Goal: Use online tool/utility: Utilize a website feature to perform a specific function

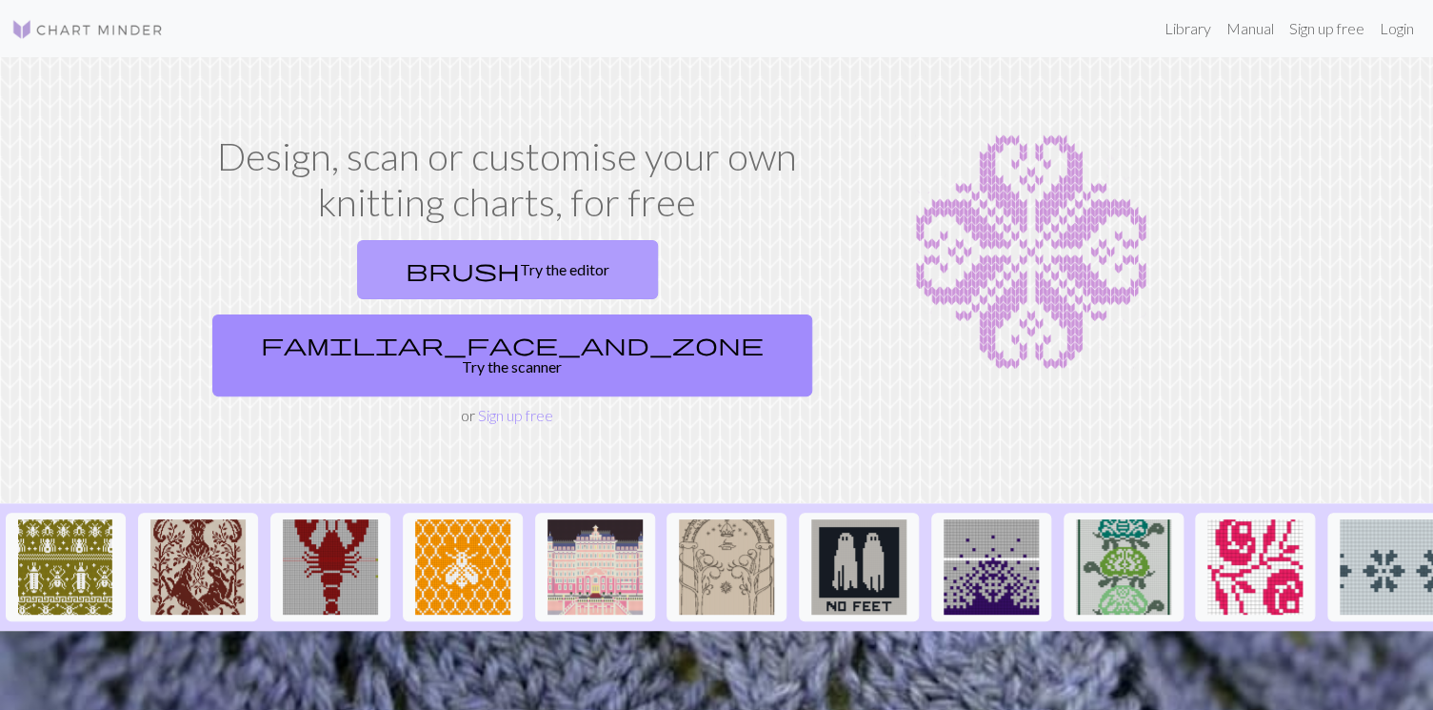
click at [424, 258] on link "brush Try the editor" at bounding box center [507, 269] width 301 height 59
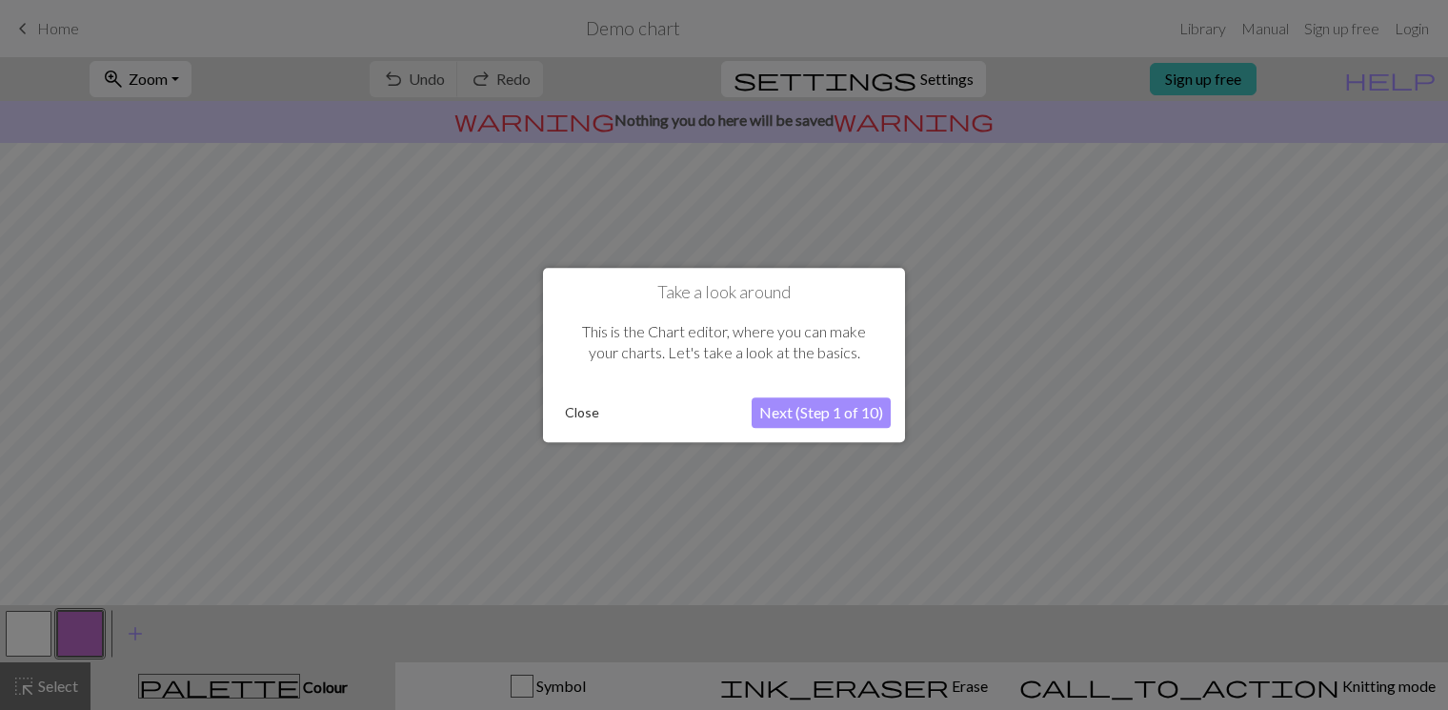
click at [600, 411] on button "Close" at bounding box center [582, 412] width 50 height 29
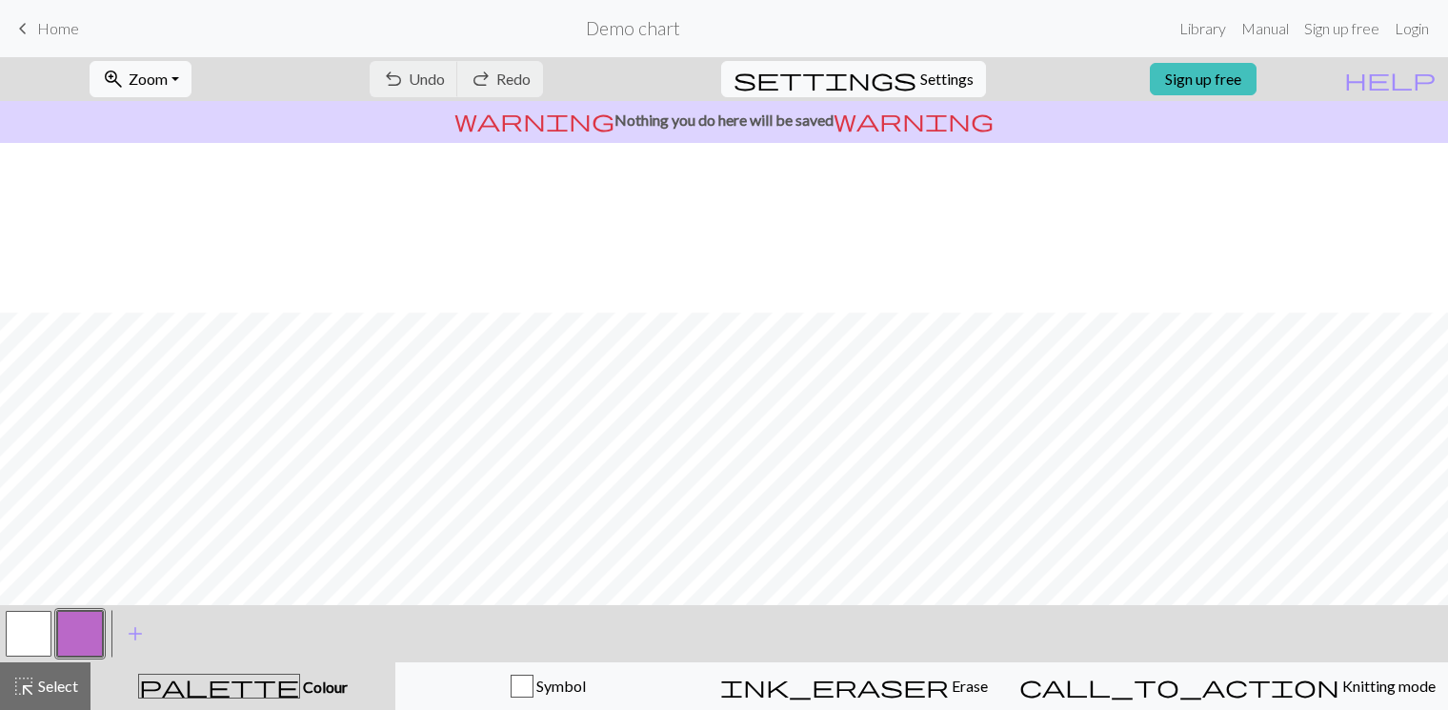
scroll to position [248, 0]
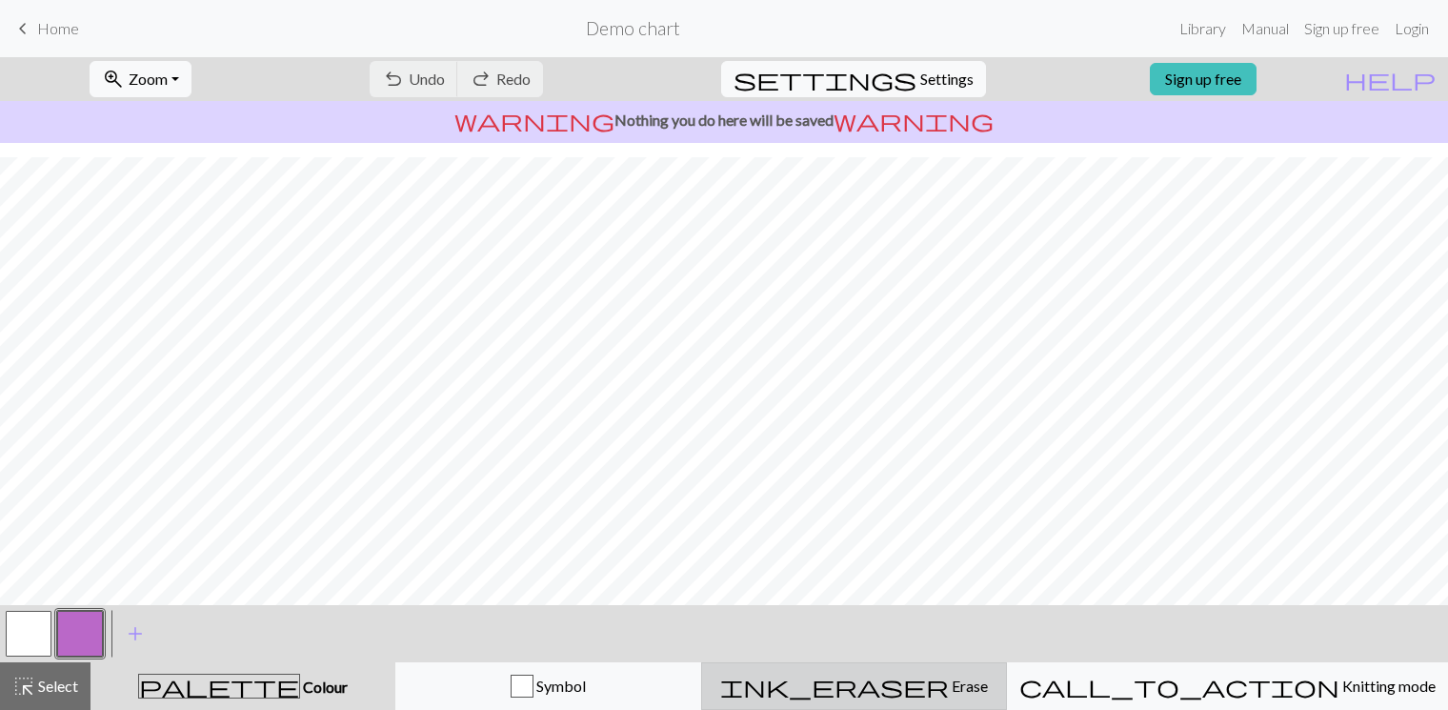
click at [961, 685] on span "Erase" at bounding box center [968, 685] width 39 height 18
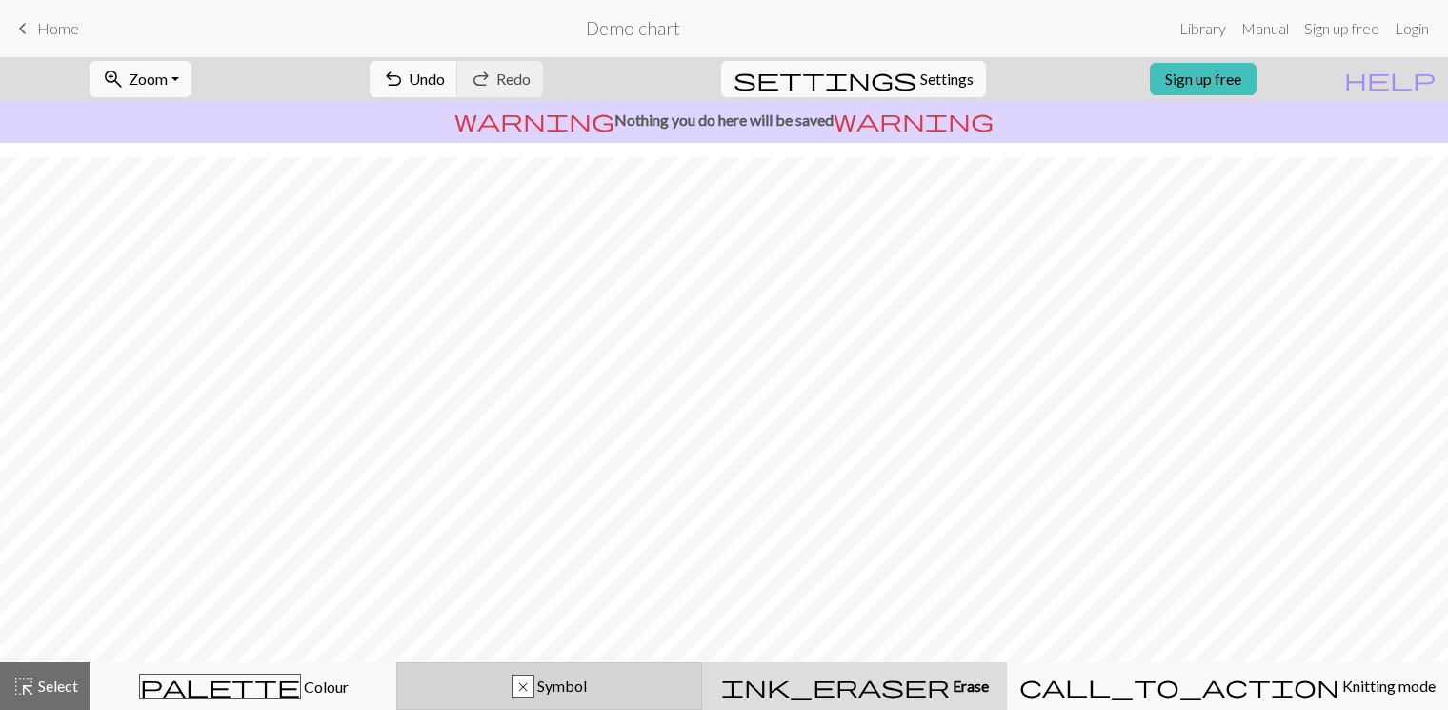
click at [655, 672] on button "x Symbol" at bounding box center [549, 686] width 306 height 48
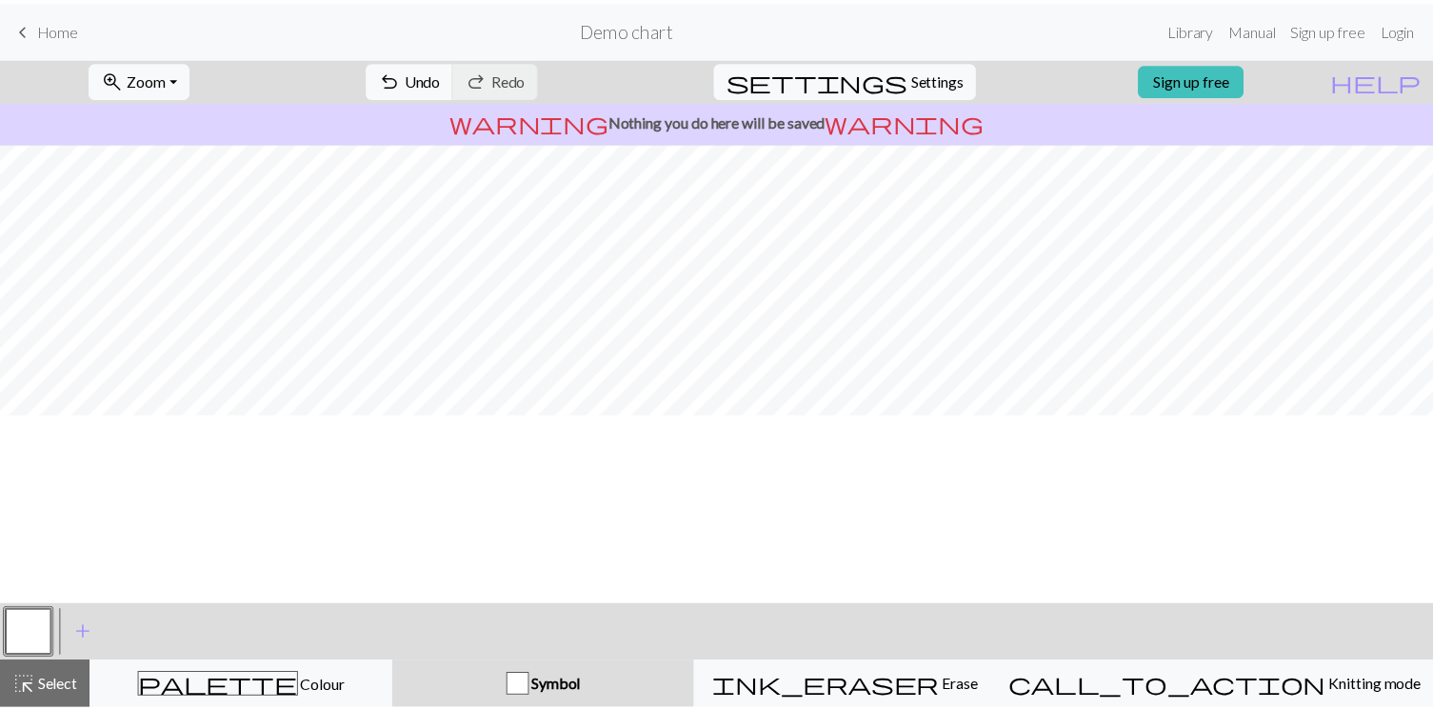
scroll to position [0, 0]
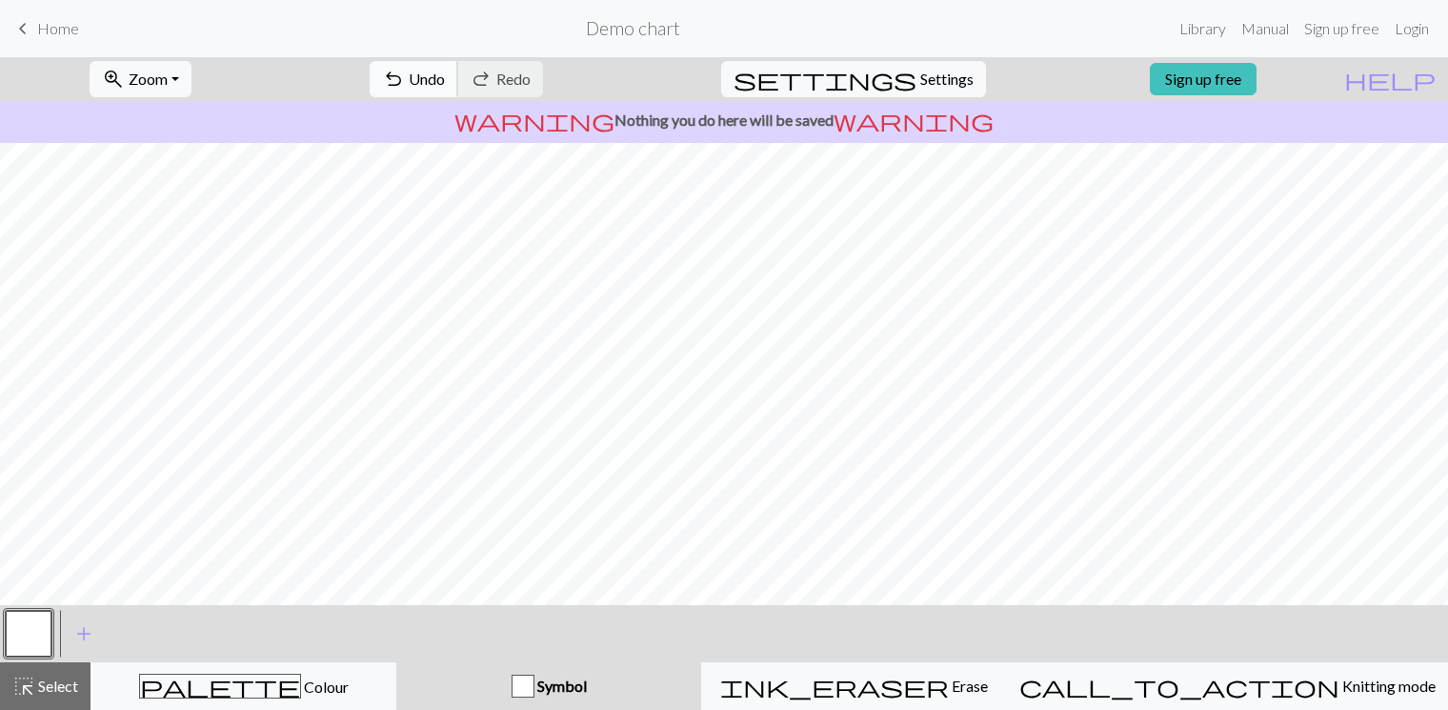
click at [445, 87] on span "Undo" at bounding box center [427, 79] width 36 height 18
click at [79, 41] on div "keyboard_arrow_left Home Demo chart Library Manual Sign up free Login" at bounding box center [724, 29] width 1448 height 38
click at [63, 28] on span "Home" at bounding box center [58, 28] width 42 height 18
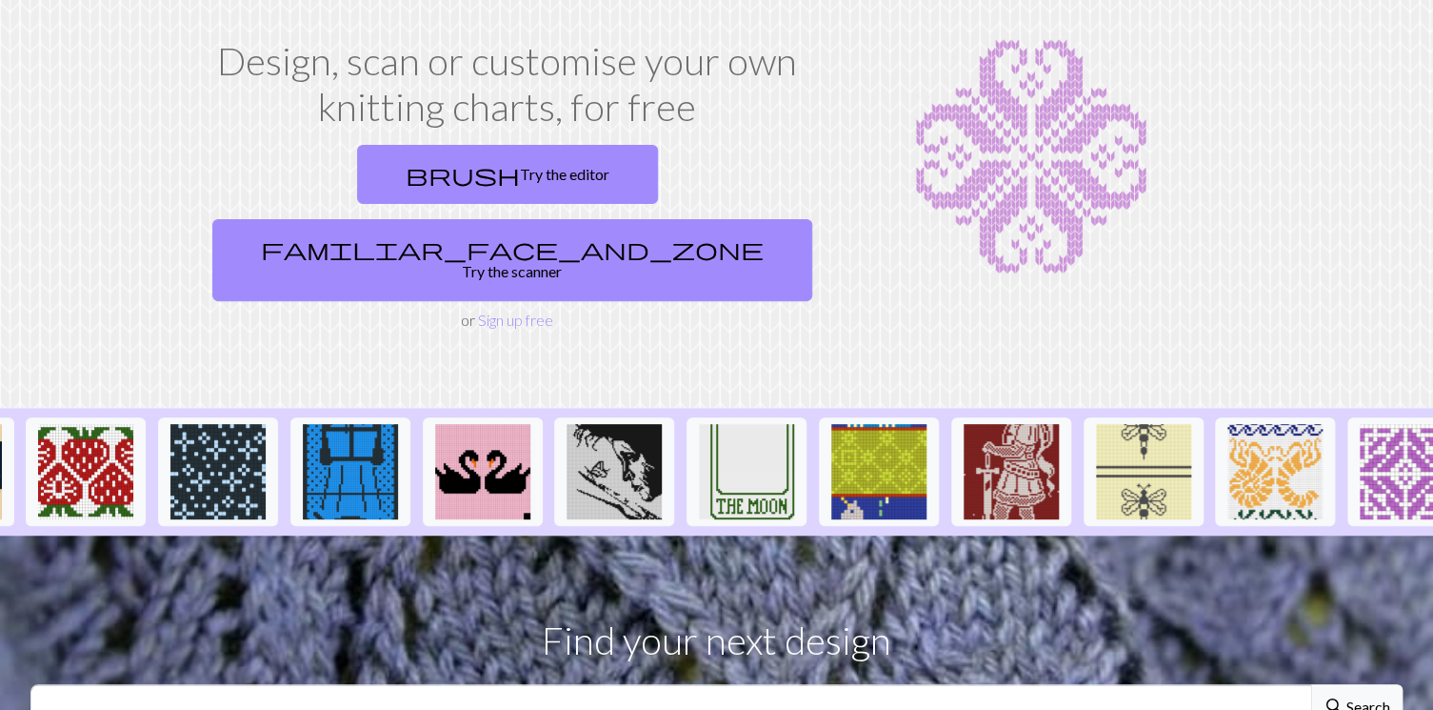
scroll to position [0, 1867]
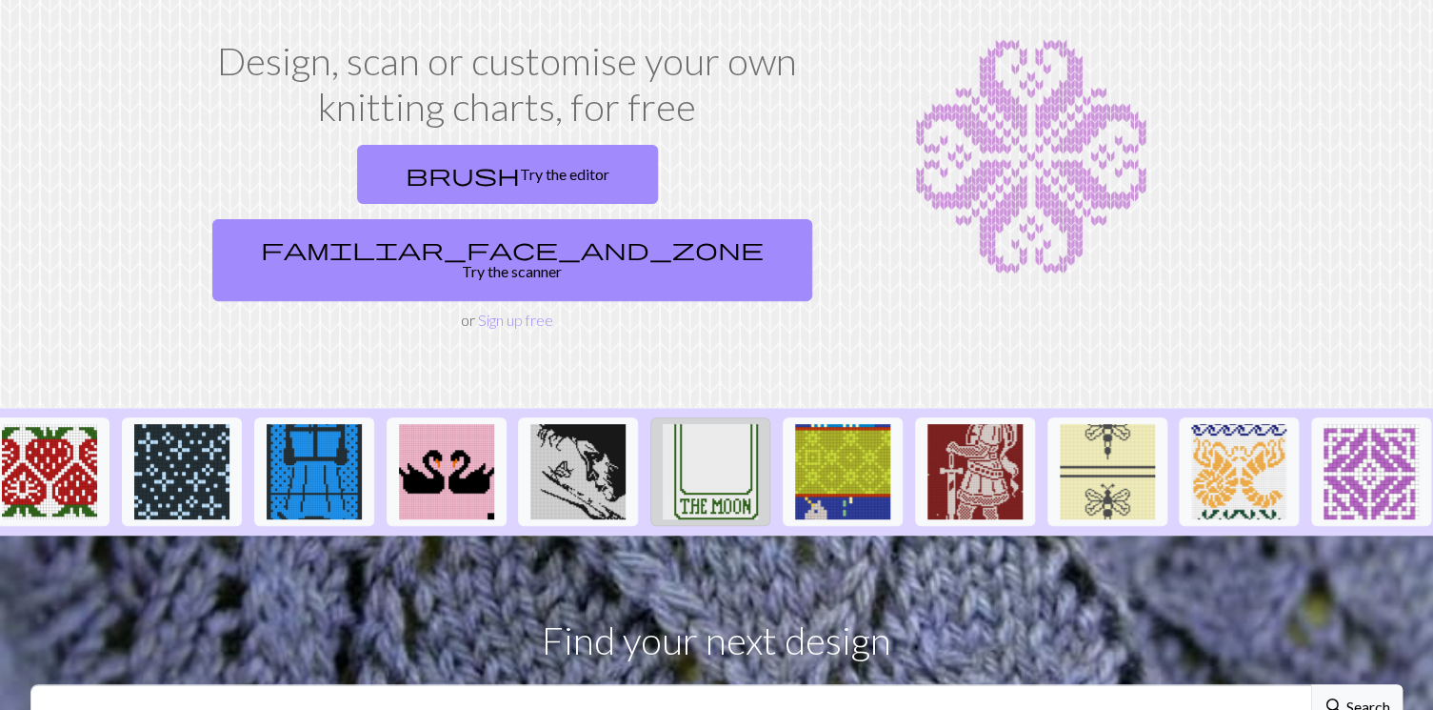
click at [759, 423] on button at bounding box center [711, 471] width 120 height 109
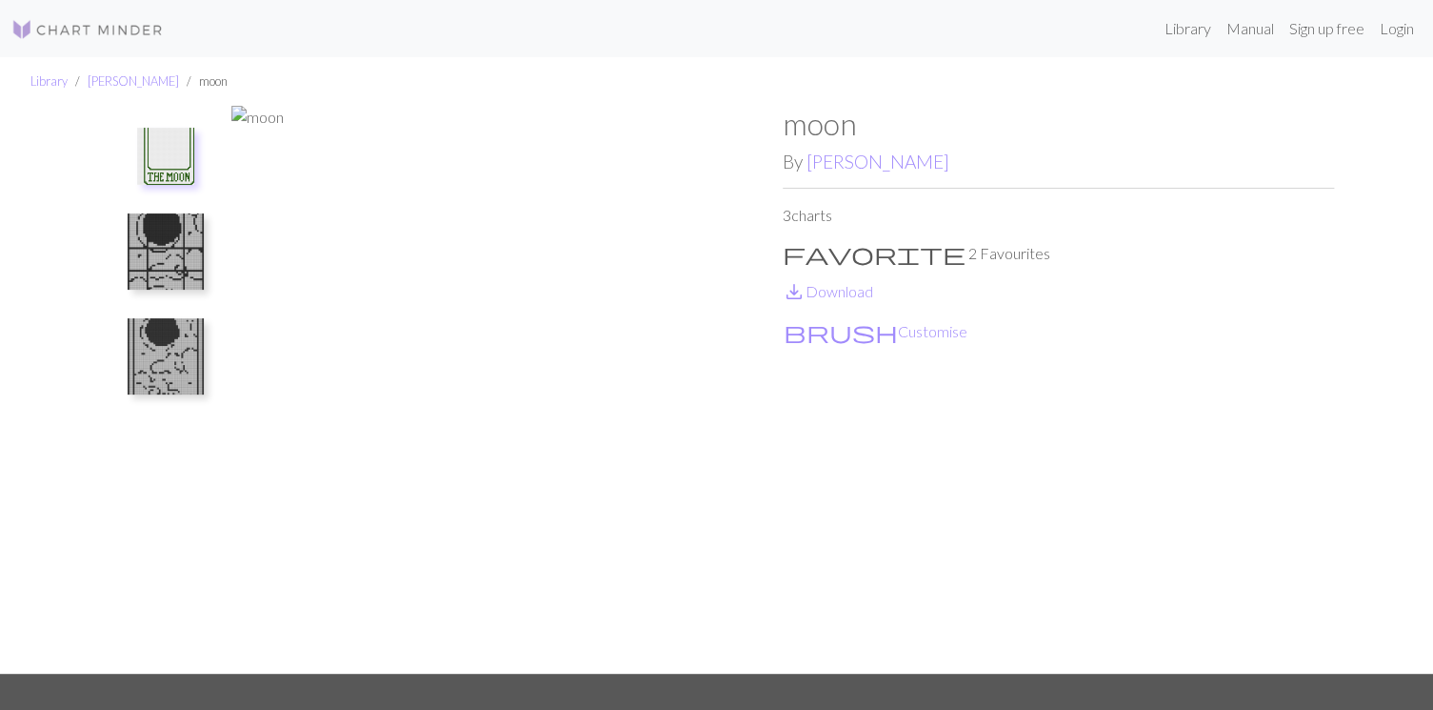
click at [179, 158] on img at bounding box center [165, 156] width 57 height 57
click at [156, 30] on img at bounding box center [87, 29] width 152 height 23
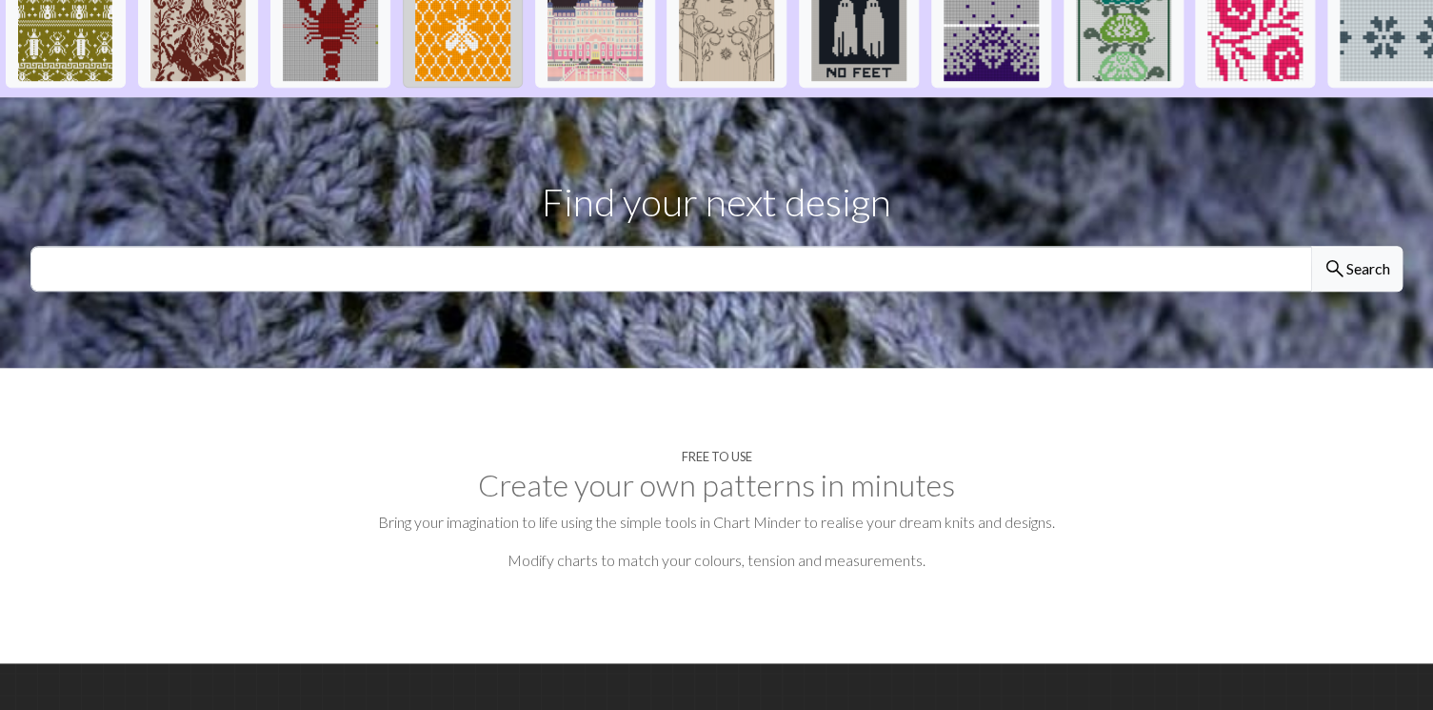
scroll to position [360, 0]
